Goal: Transaction & Acquisition: Purchase product/service

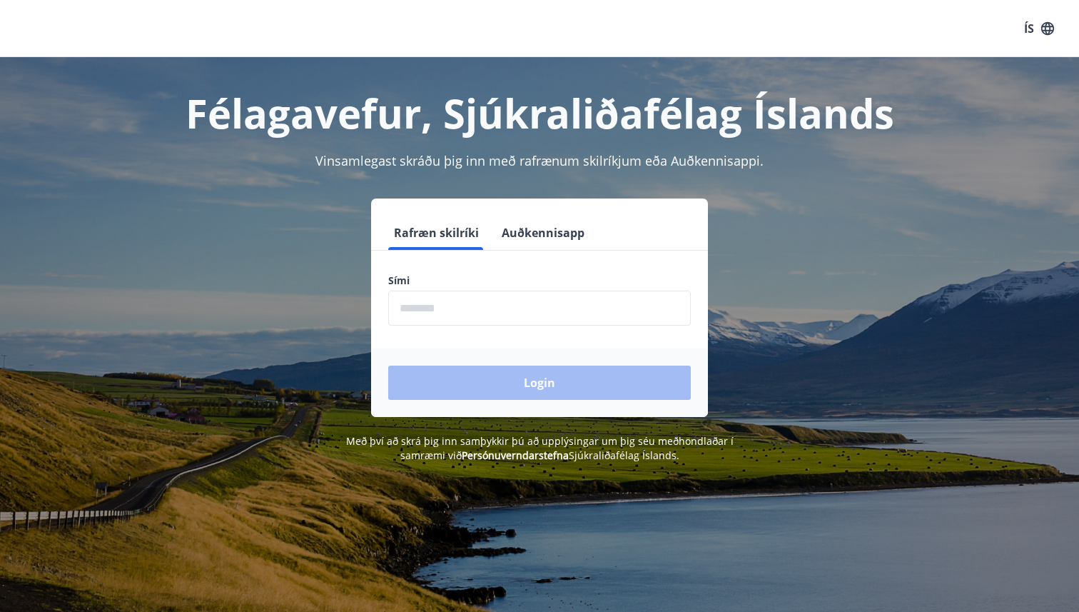
click at [416, 315] on input "phone" at bounding box center [539, 307] width 303 height 35
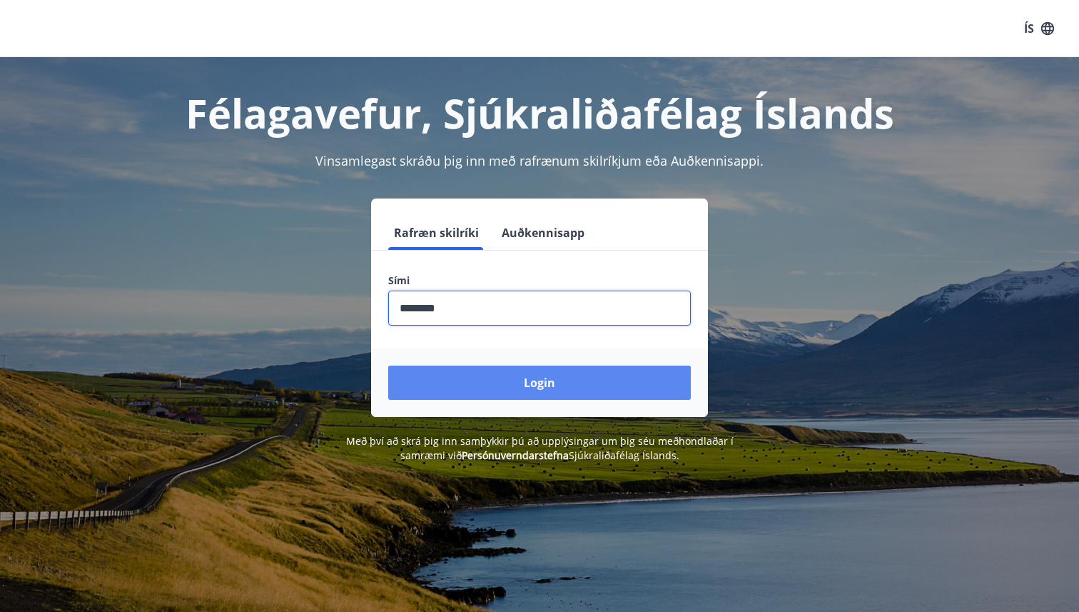
type input "********"
click at [537, 390] on button "Login" at bounding box center [539, 382] width 303 height 34
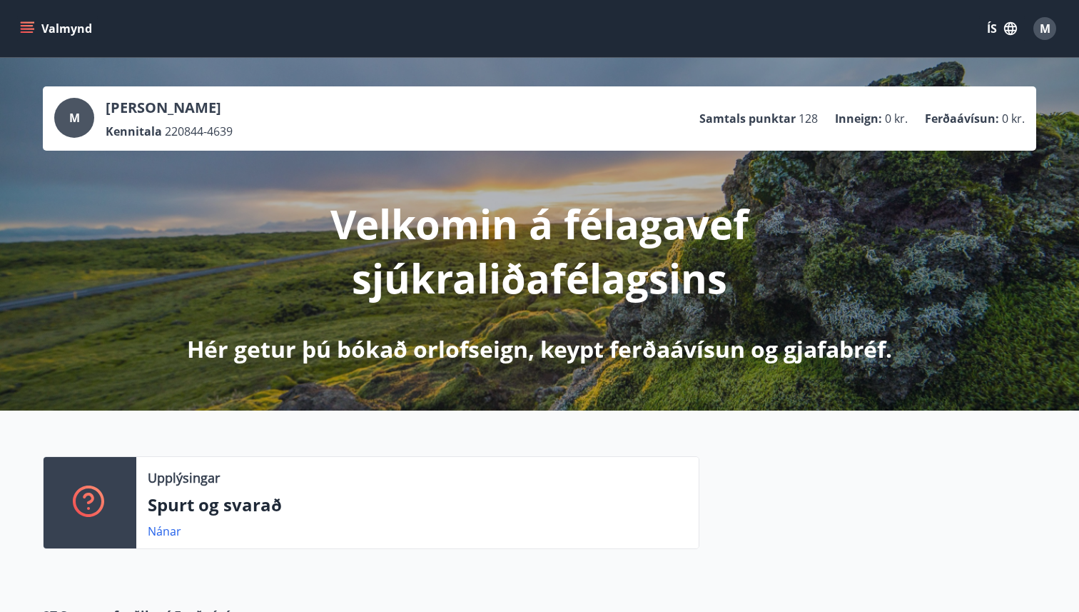
click at [976, 117] on p "Ferðaávísun :" at bounding box center [962, 119] width 74 height 16
click at [25, 28] on icon "menu" at bounding box center [27, 28] width 14 height 14
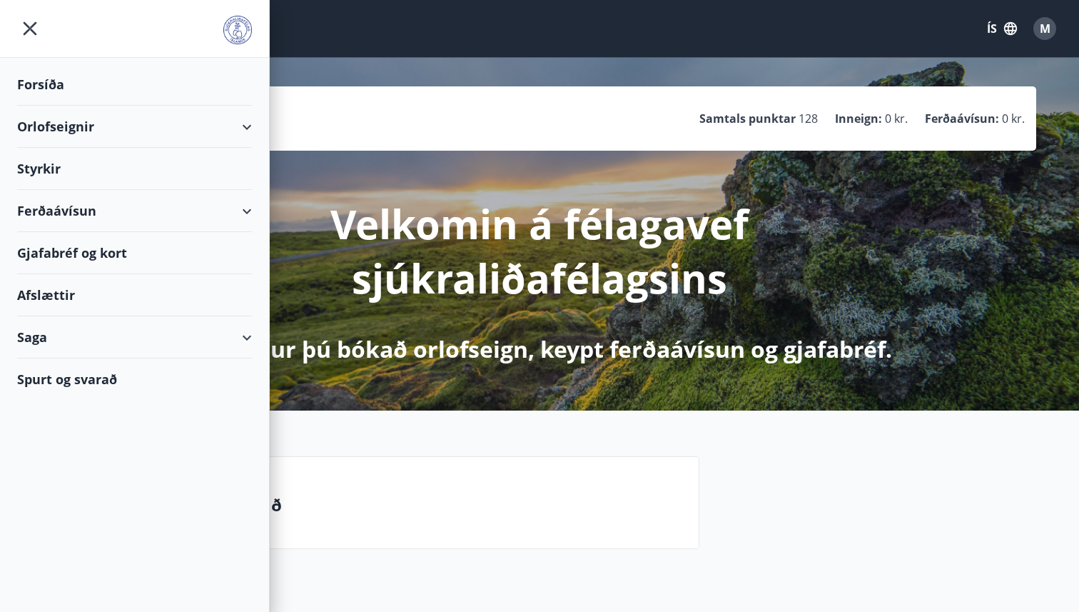
click at [49, 213] on div "Ferðaávísun" at bounding box center [134, 211] width 235 height 42
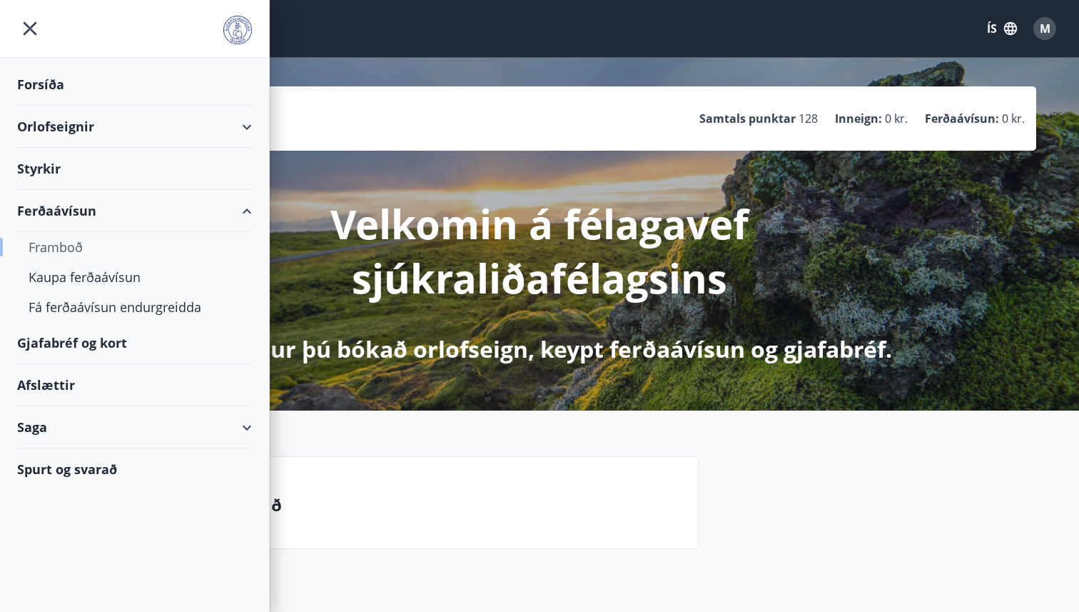
click at [52, 248] on div "Framboð" at bounding box center [135, 247] width 212 height 30
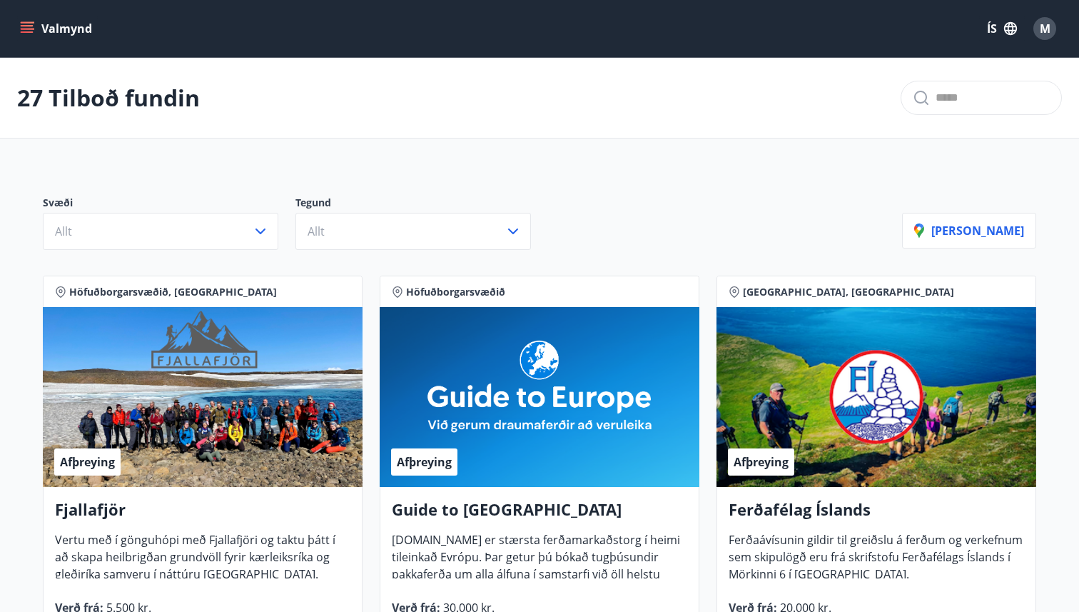
click at [31, 35] on icon "menu" at bounding box center [27, 28] width 14 height 14
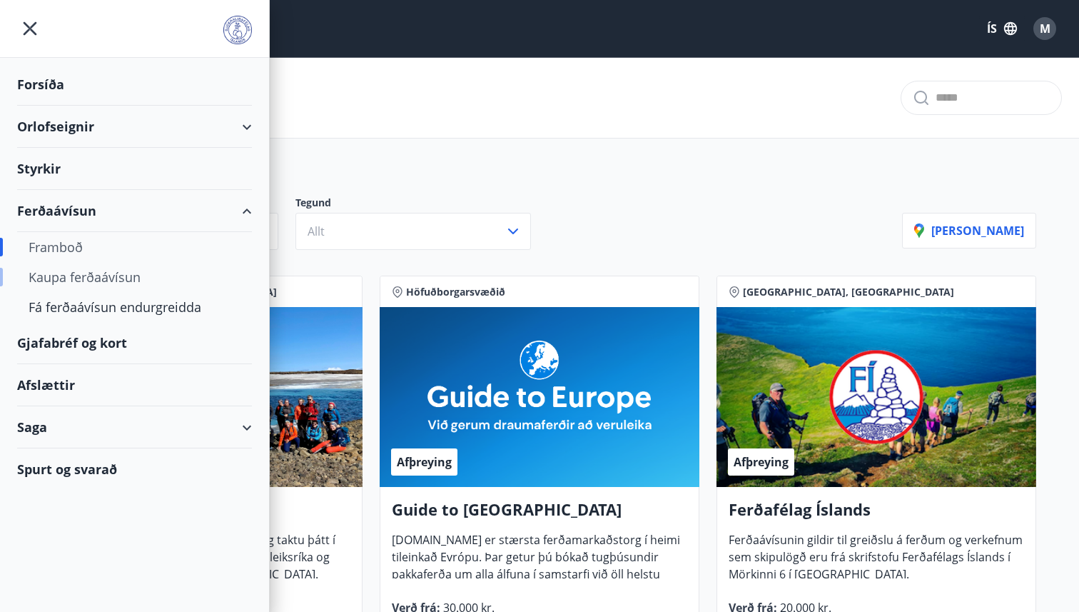
click at [74, 275] on div "Kaupa ferðaávísun" at bounding box center [135, 277] width 212 height 30
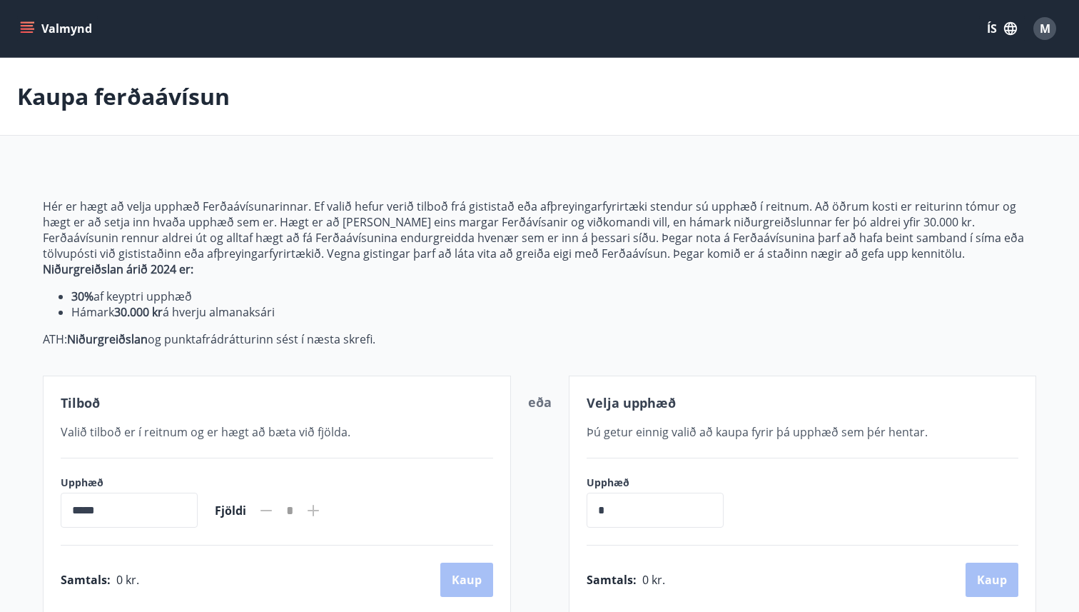
click at [14, 32] on div "Valmynd ÍS M" at bounding box center [539, 28] width 1079 height 57
click at [28, 29] on icon "menu" at bounding box center [27, 28] width 14 height 14
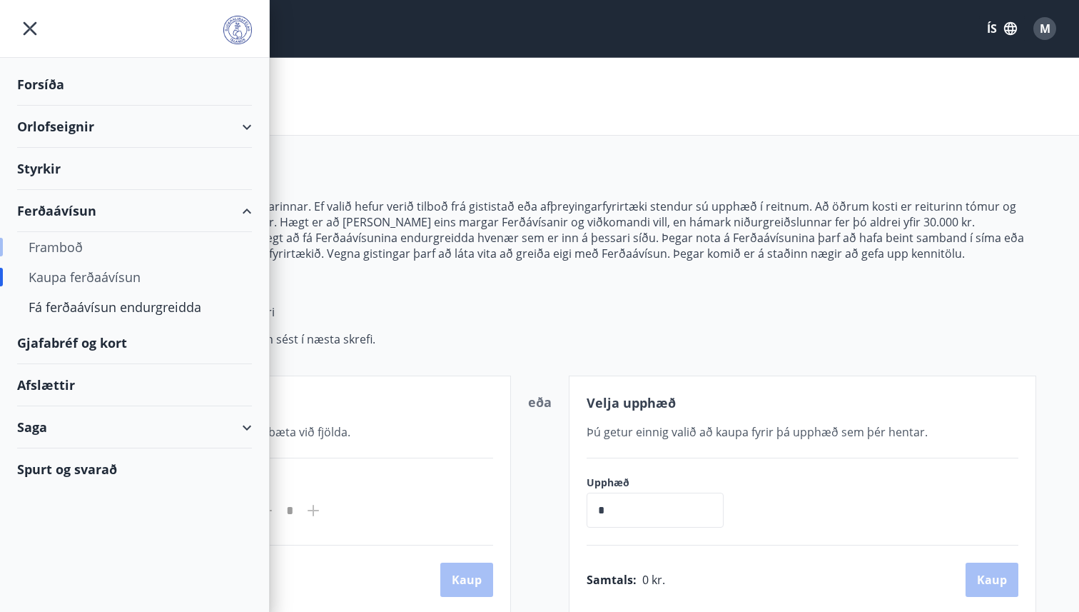
click at [59, 245] on div "Framboð" at bounding box center [135, 247] width 212 height 30
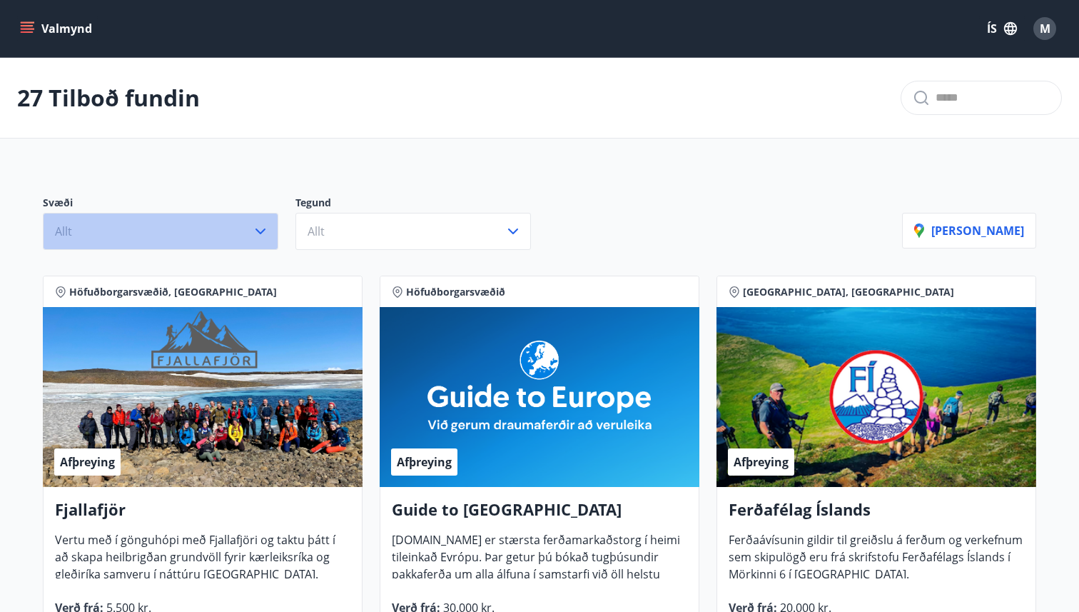
click at [265, 233] on icon "button" at bounding box center [260, 231] width 17 height 17
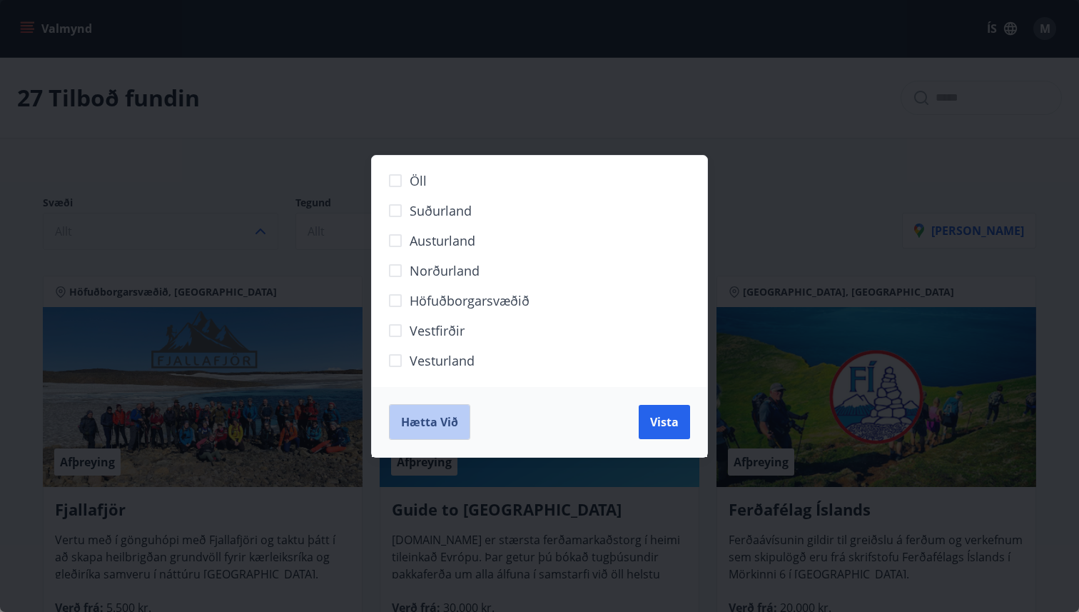
click at [439, 423] on span "Hætta við" at bounding box center [429, 422] width 57 height 16
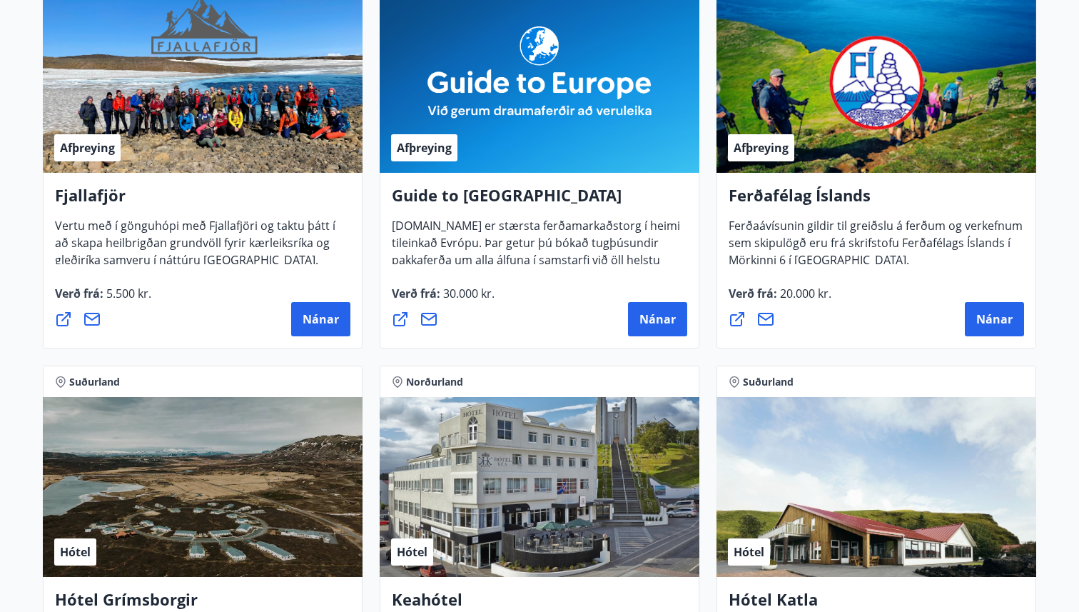
scroll to position [335, 0]
